Goal: Information Seeking & Learning: Learn about a topic

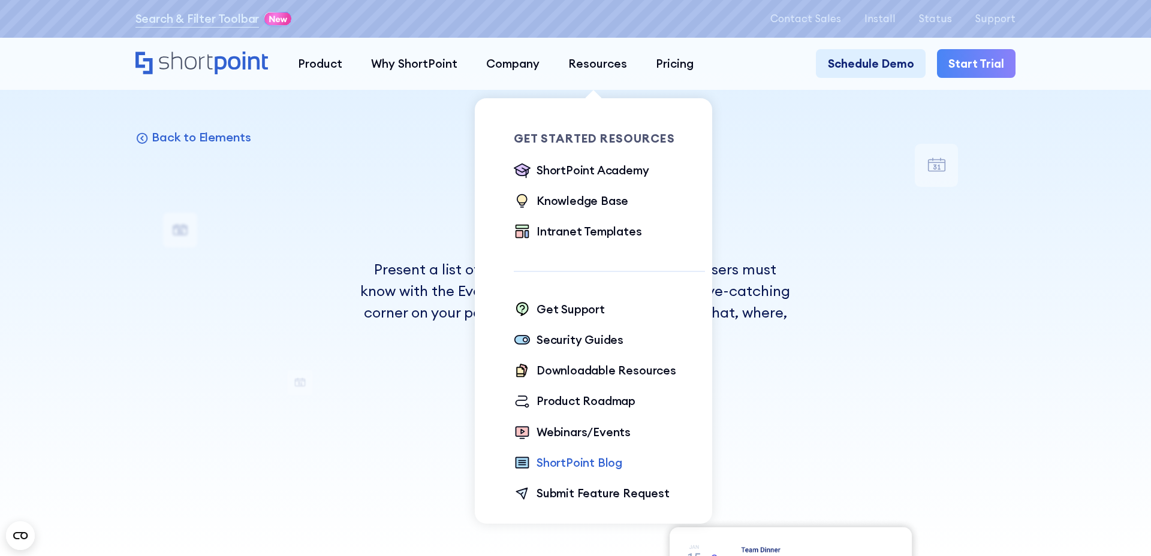
click at [582, 462] on div "ShortPoint Blog" at bounding box center [579, 462] width 86 height 17
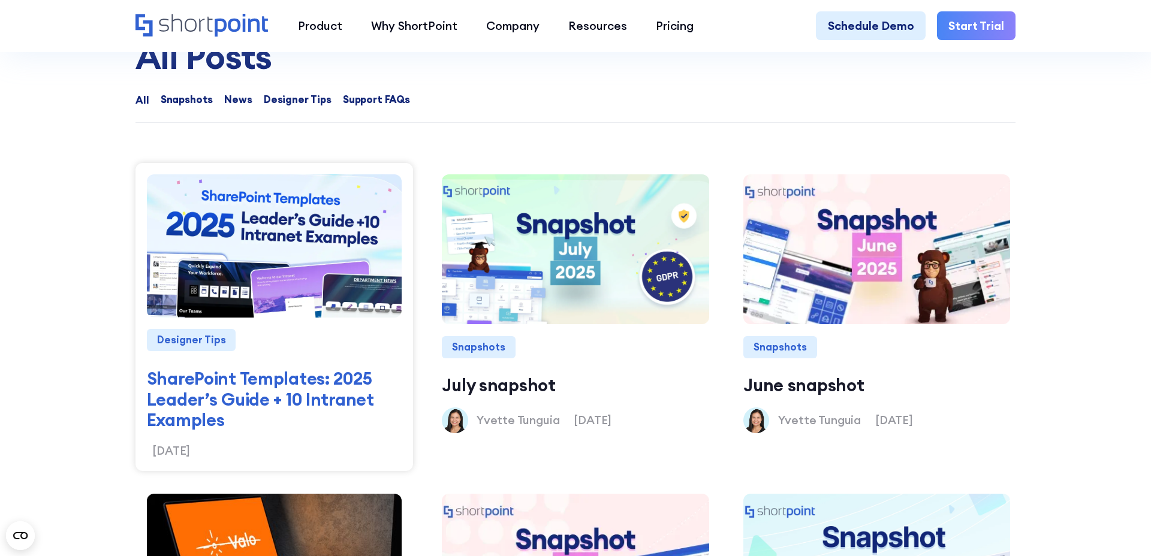
scroll to position [1350, 0]
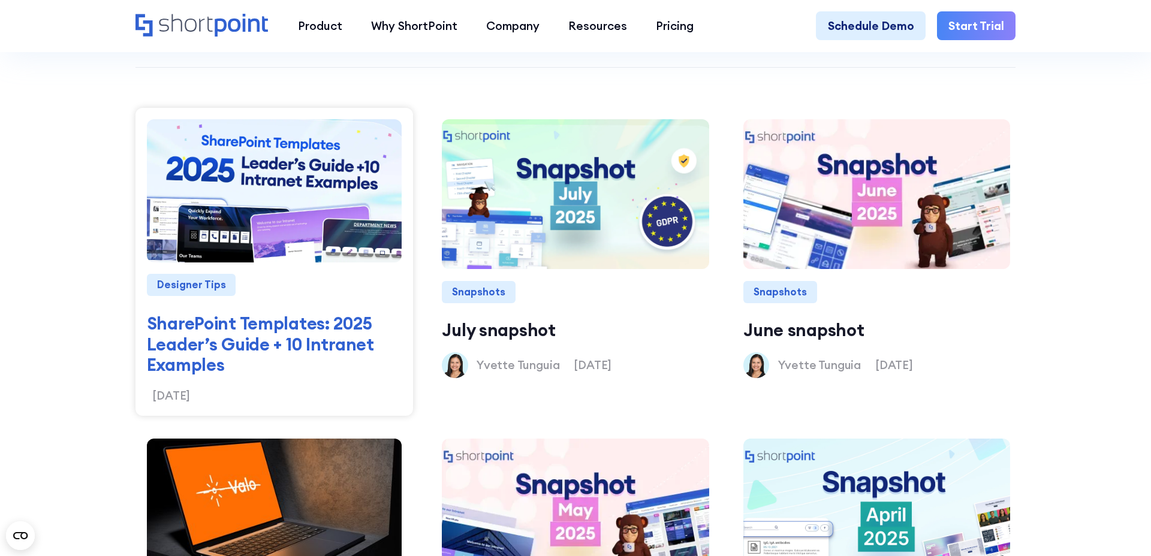
click at [343, 406] on div "Designer Tips SharePoint Templates: 2025 Leader’s Guide + 10 Intranet Examples …" at bounding box center [273, 262] width 277 height 308
click at [326, 342] on link "SharePoint Templates: 2025 Leader’s Guide + 10 Intranet Examples" at bounding box center [274, 344] width 255 height 62
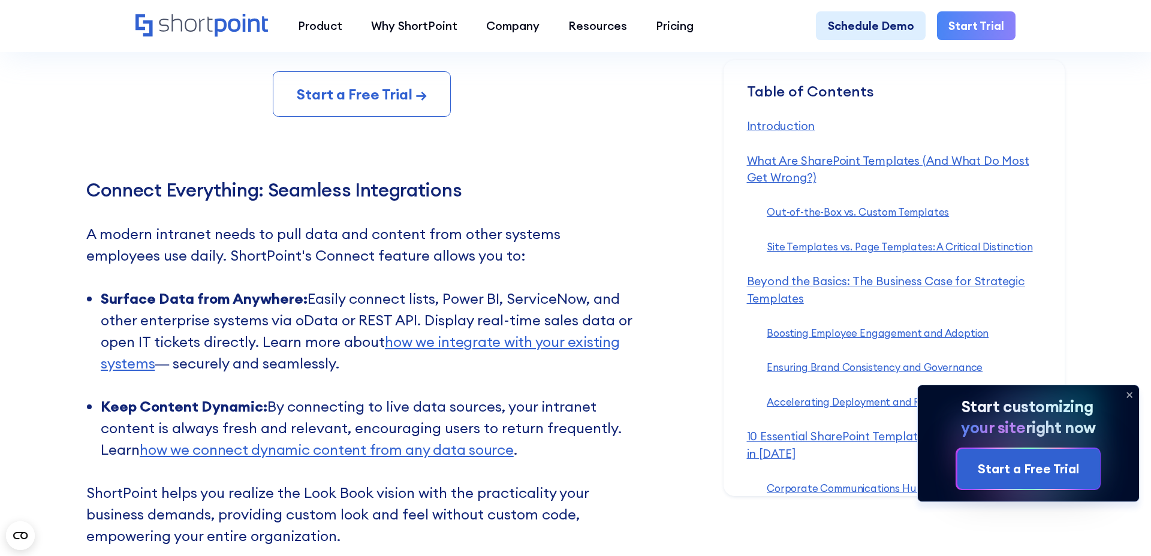
scroll to position [14038, 0]
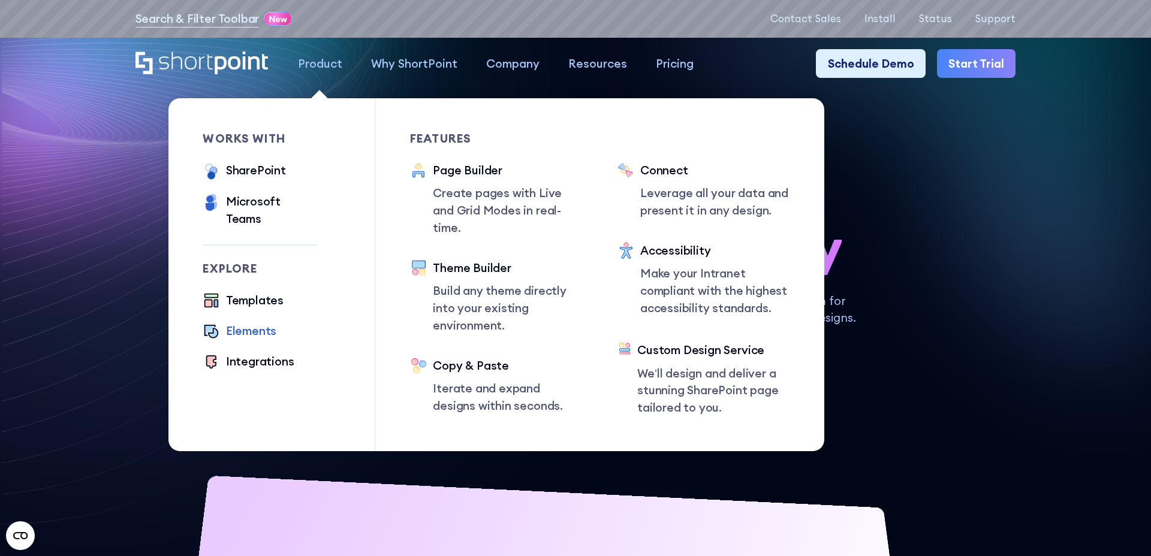
click at [254, 322] on div "Elements" at bounding box center [251, 330] width 50 height 17
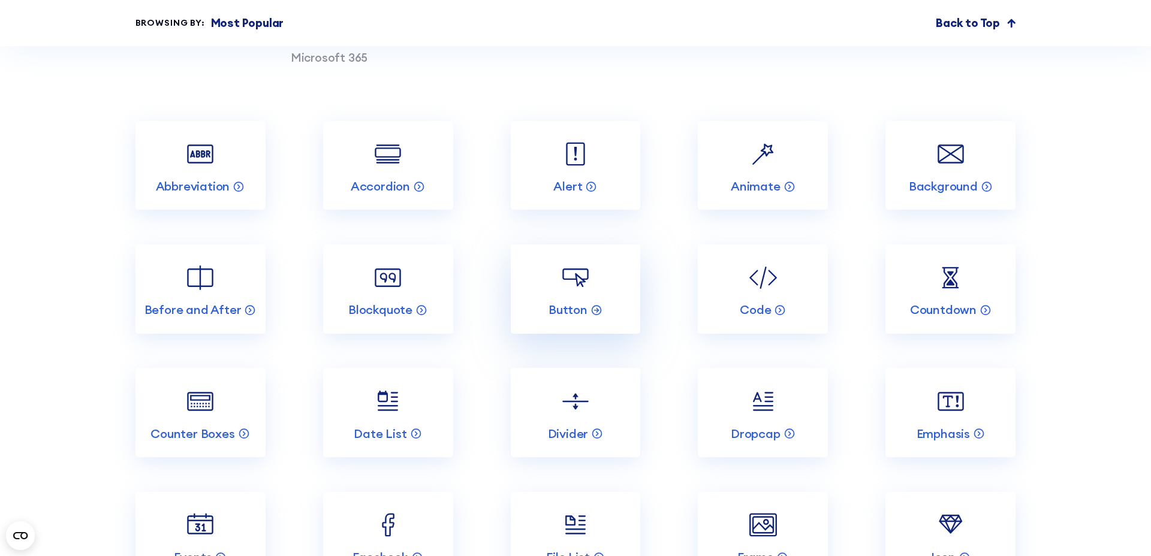
scroll to position [1460, 0]
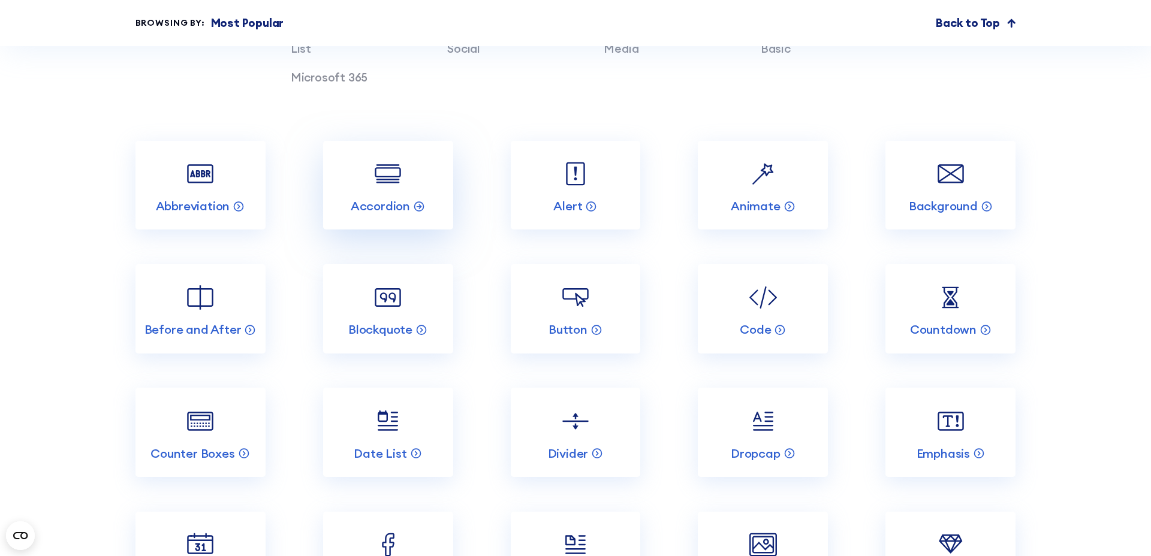
click at [398, 183] on img at bounding box center [387, 173] width 35 height 35
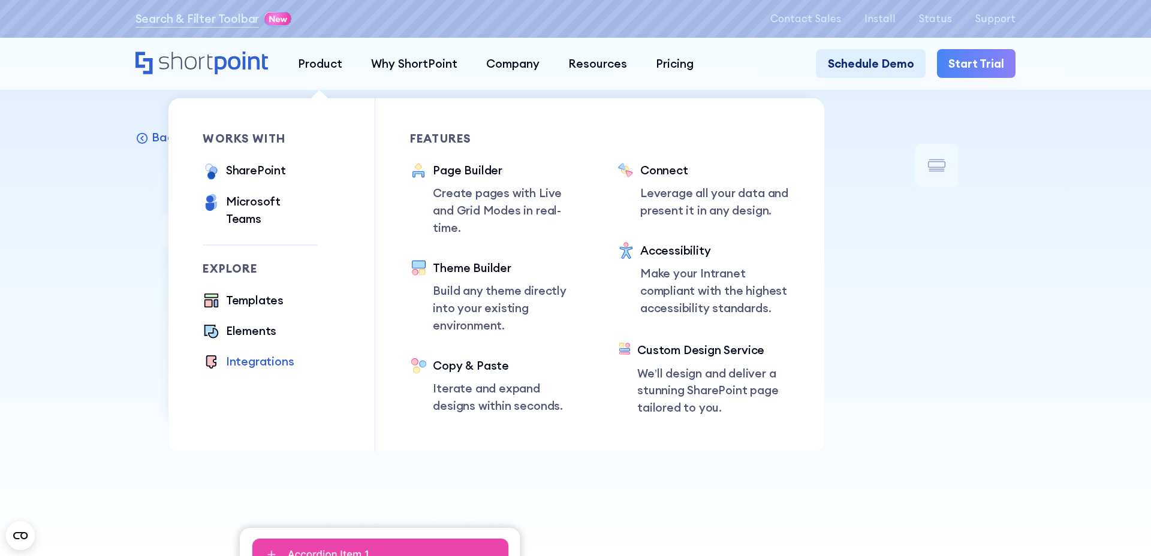
click at [271, 353] on div "Integrations" at bounding box center [260, 361] width 68 height 17
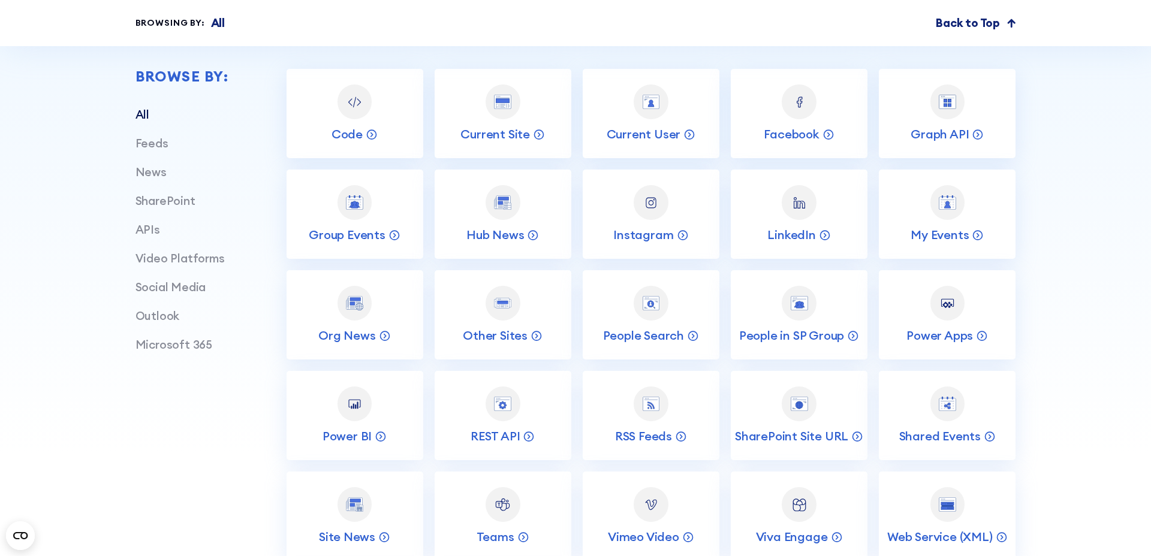
scroll to position [511, 0]
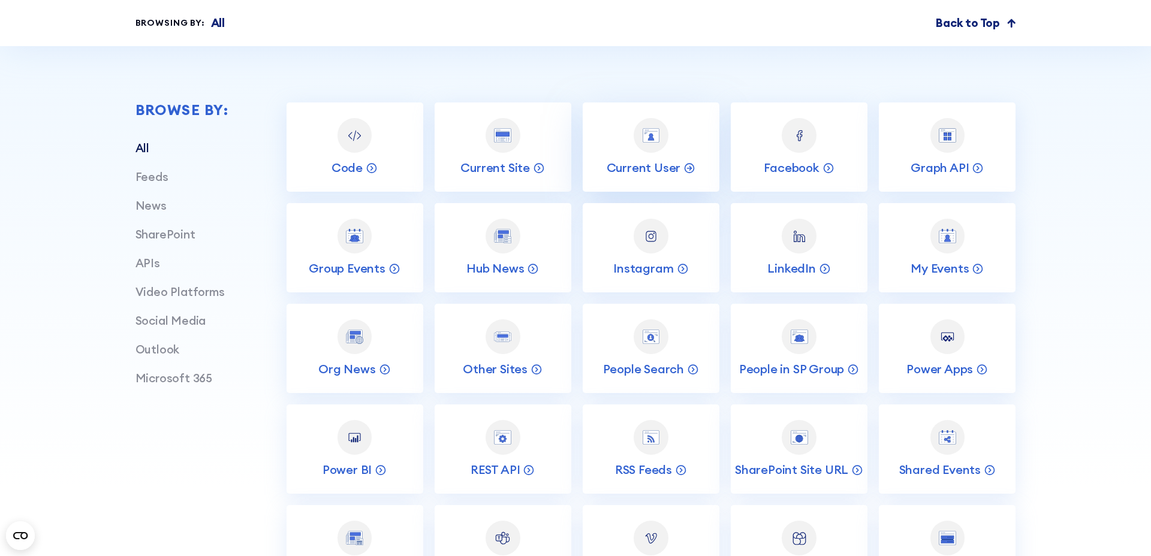
click at [645, 123] on div at bounding box center [650, 135] width 35 height 35
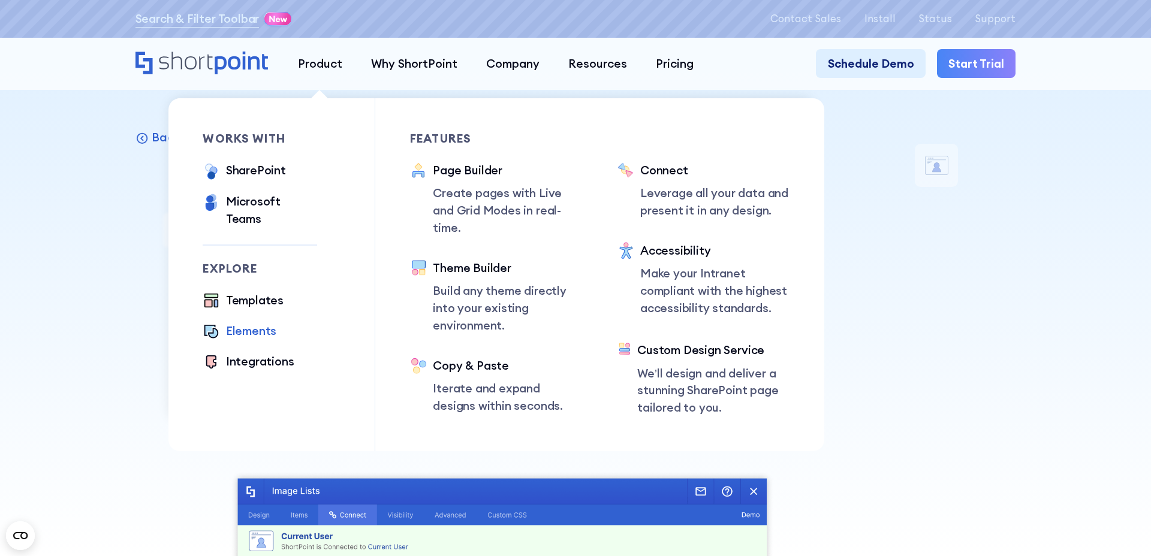
click at [258, 322] on div "Elements" at bounding box center [251, 330] width 50 height 17
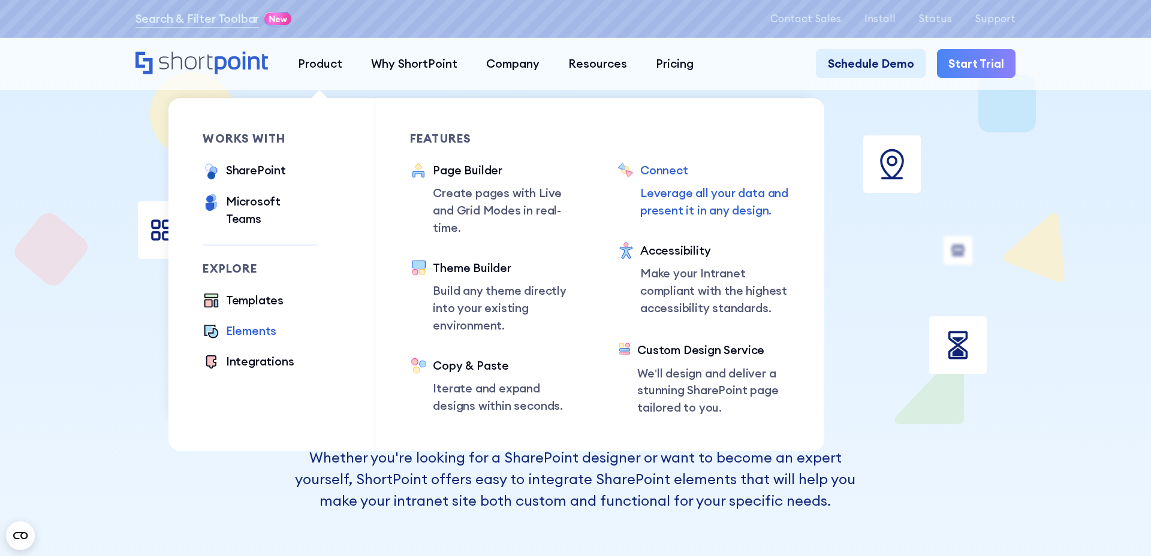
click at [678, 197] on p "Leverage all your data and present it in any design." at bounding box center [715, 202] width 150 height 35
